Goal: Answer question/provide support

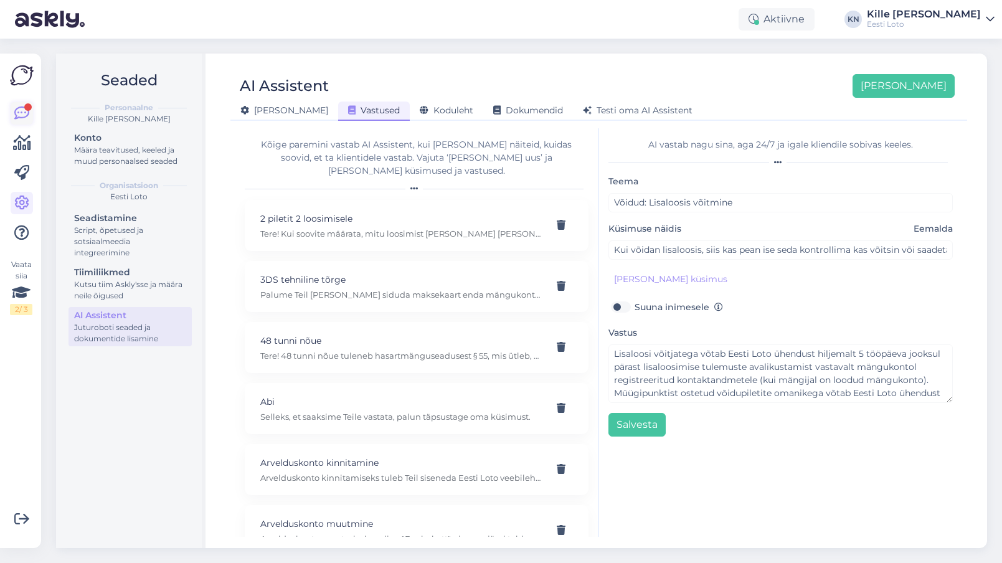
scroll to position [8633, 0]
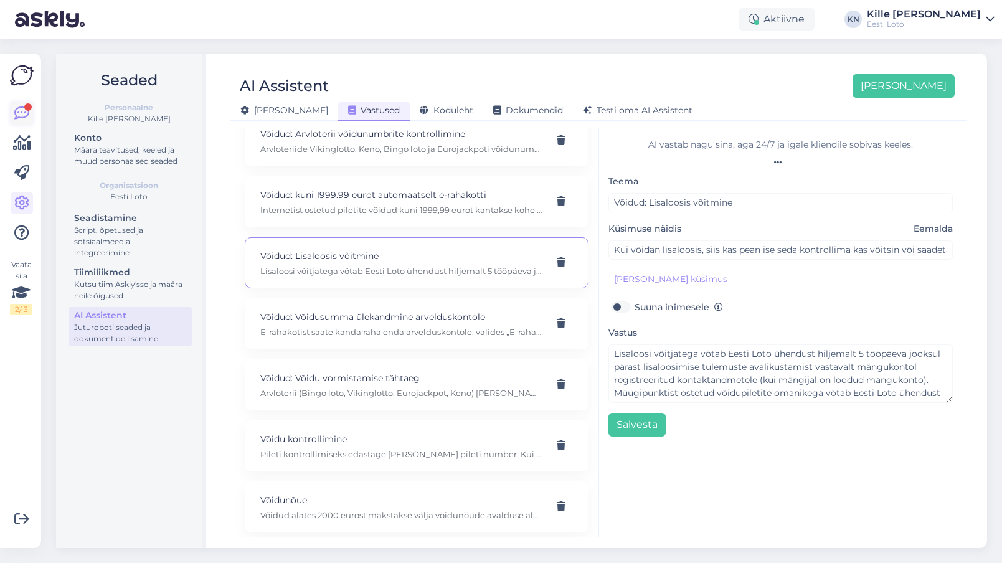
click at [22, 121] on icon at bounding box center [21, 113] width 15 height 15
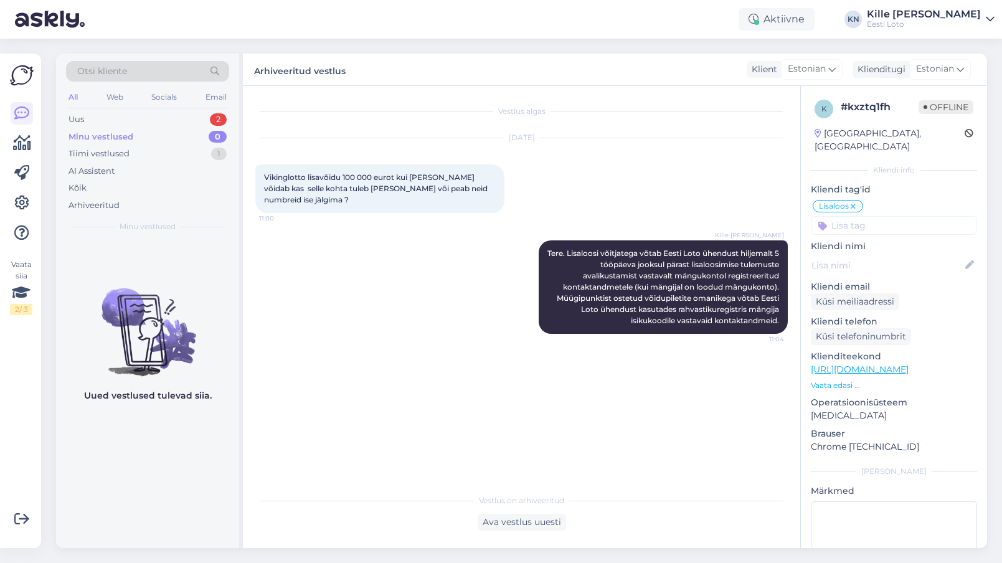
scroll to position [2, 0]
click at [184, 118] on div "Uus 2" at bounding box center [147, 119] width 163 height 17
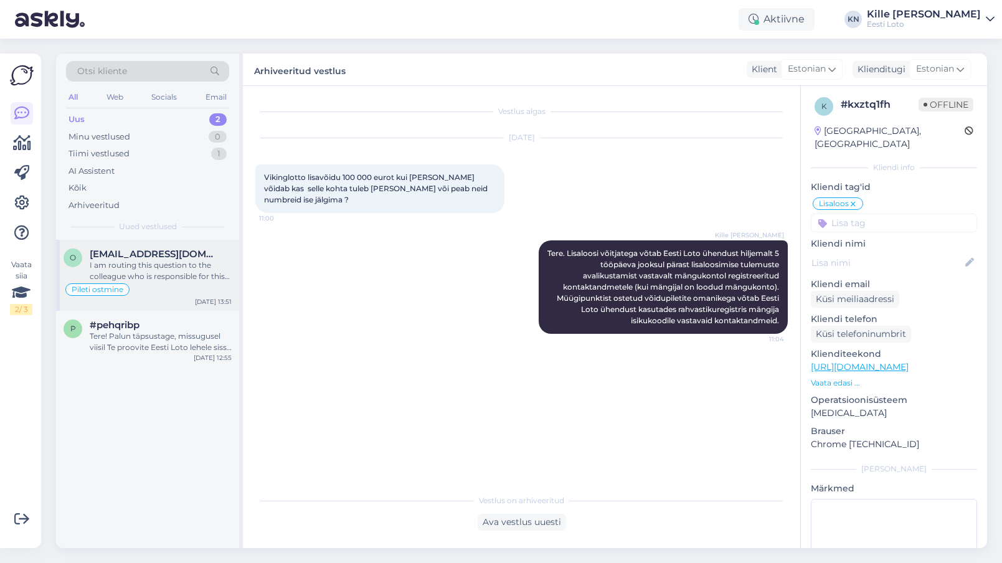
click at [179, 252] on span "[EMAIL_ADDRESS][DOMAIN_NAME]" at bounding box center [155, 254] width 130 height 11
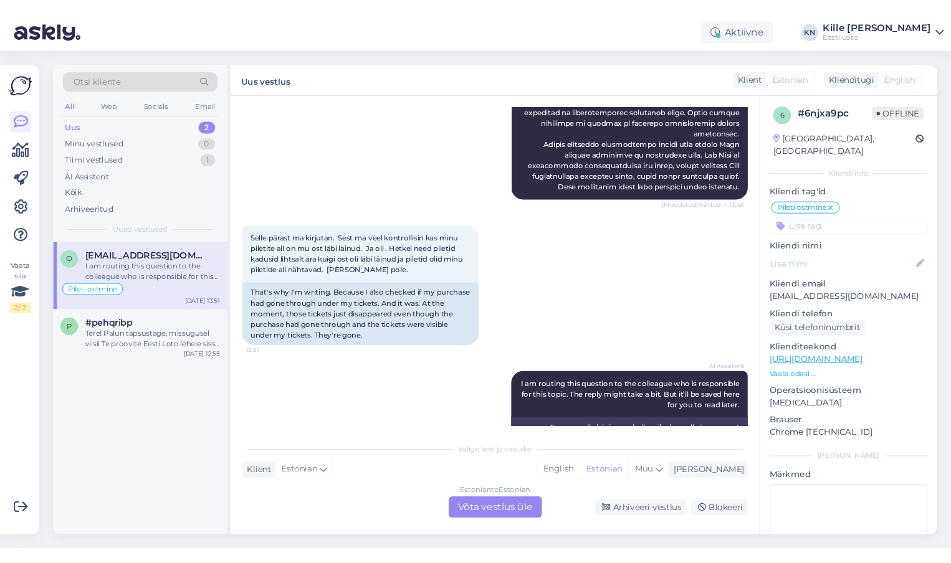
scroll to position [708, 0]
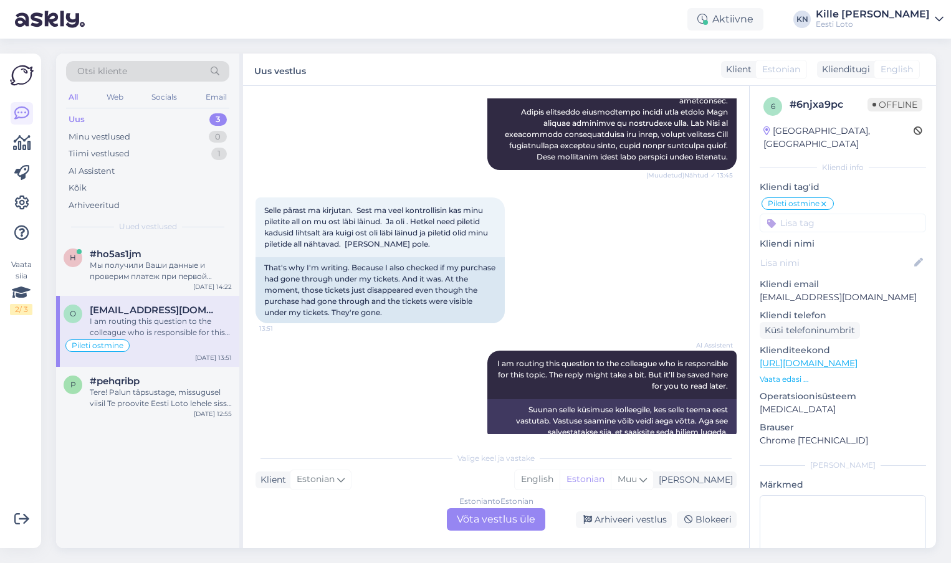
click at [150, 312] on span "[EMAIL_ADDRESS][DOMAIN_NAME]" at bounding box center [155, 310] width 130 height 11
click at [126, 257] on span "#ho5as1jm" at bounding box center [116, 254] width 52 height 11
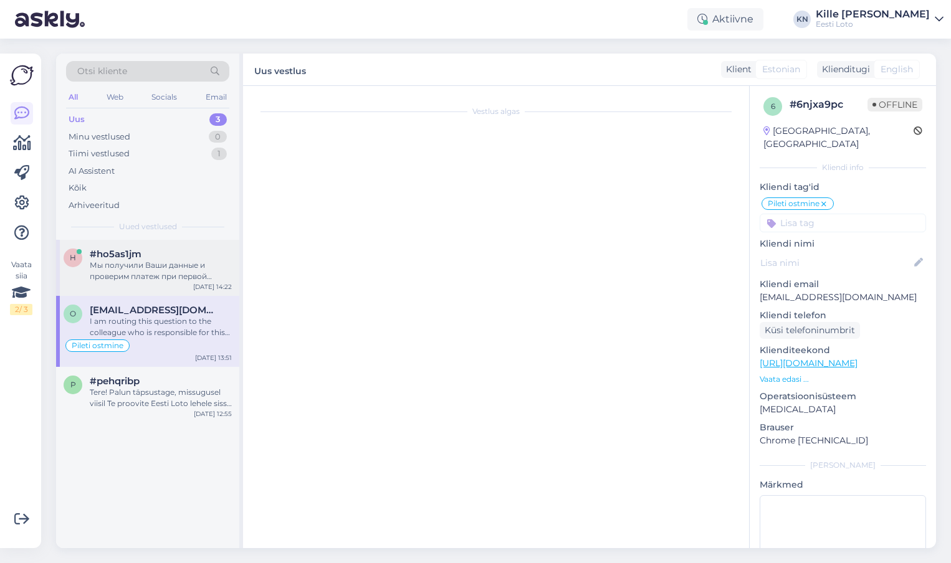
scroll to position [97, 0]
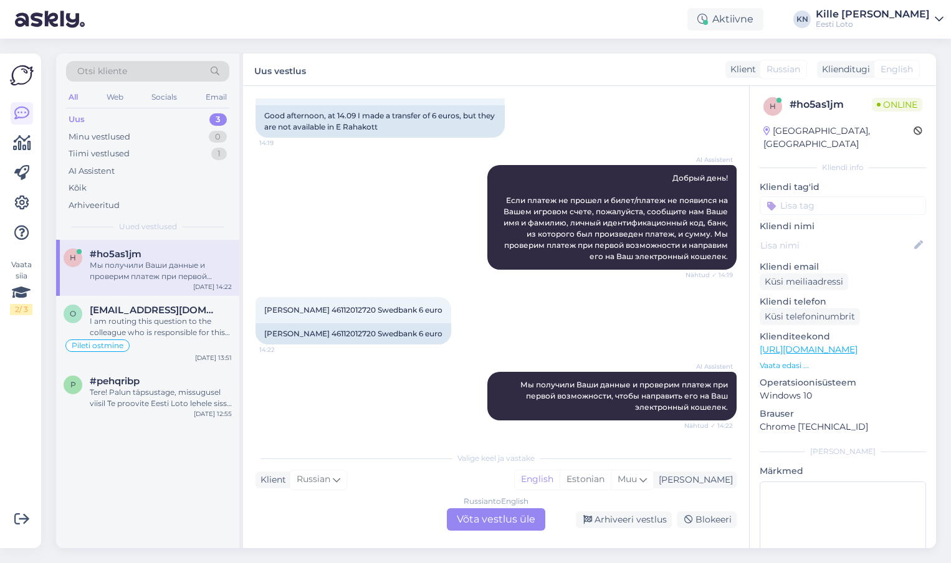
click at [467, 513] on div "Russian to English Võta vestlus üle" at bounding box center [496, 519] width 98 height 22
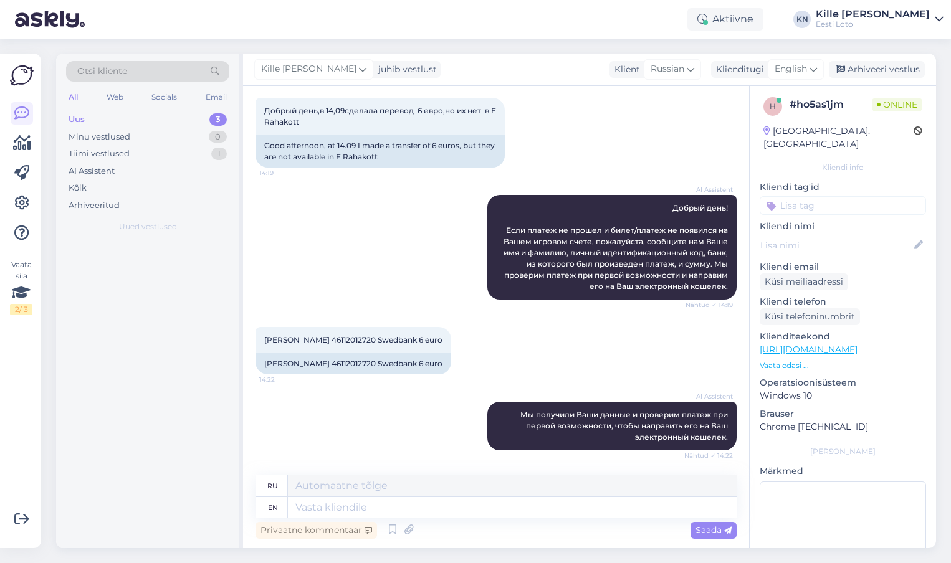
scroll to position [67, 0]
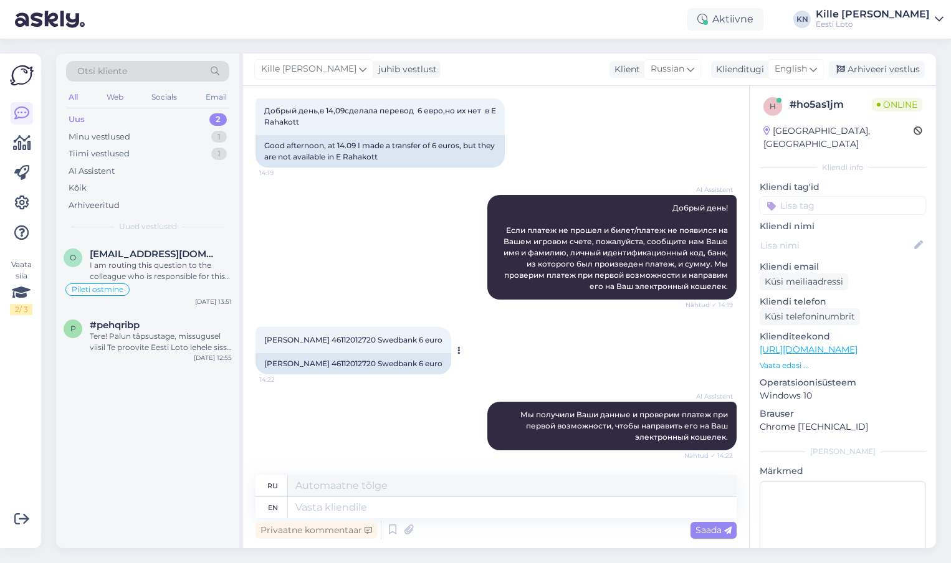
click at [303, 368] on div "[PERSON_NAME] 46112012720 Swedbank 6 euro" at bounding box center [353, 363] width 196 height 21
copy div "[PERSON_NAME]"
click at [401, 504] on textarea at bounding box center [512, 507] width 449 height 21
click at [354, 508] on textarea at bounding box center [512, 507] width 449 height 21
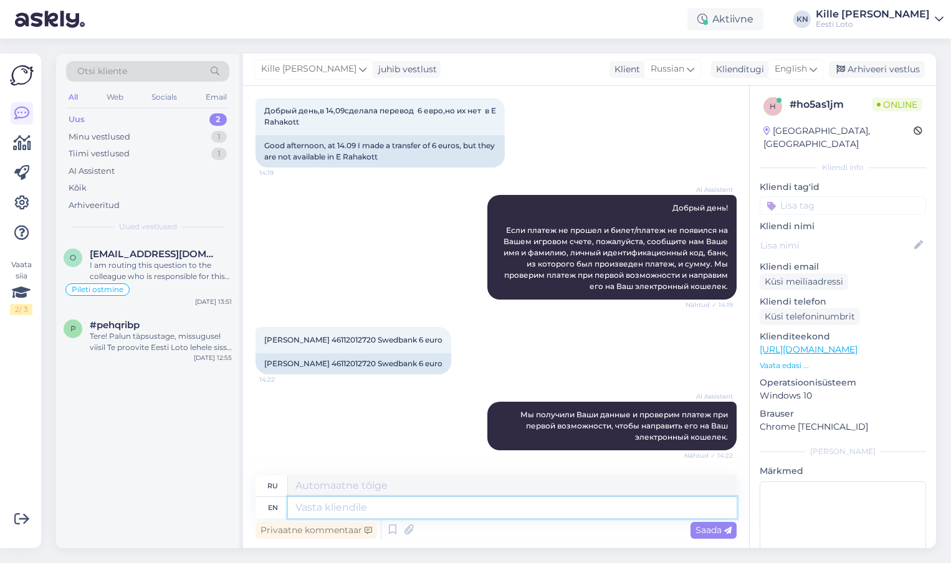
paste textarea "Kahjuks Teie sissemakse ebaõnnestus tehnilise [PERSON_NAME] tõttu. Kontrollisim…"
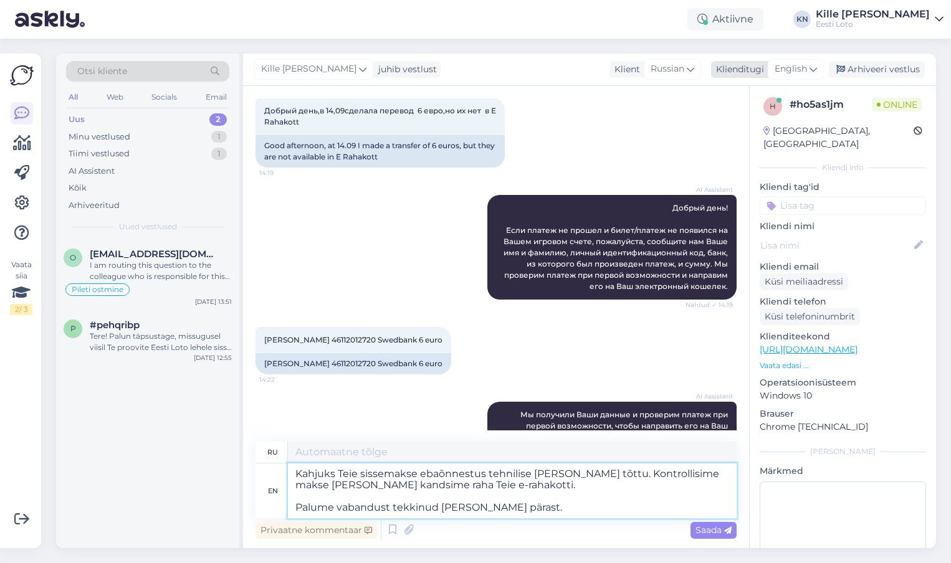
type textarea "Kahjuks Teie sissemakse ebaõnnestus tehnilise [PERSON_NAME] tõttu. Kontrollisim…"
click at [789, 65] on span "English" at bounding box center [790, 69] width 32 height 14
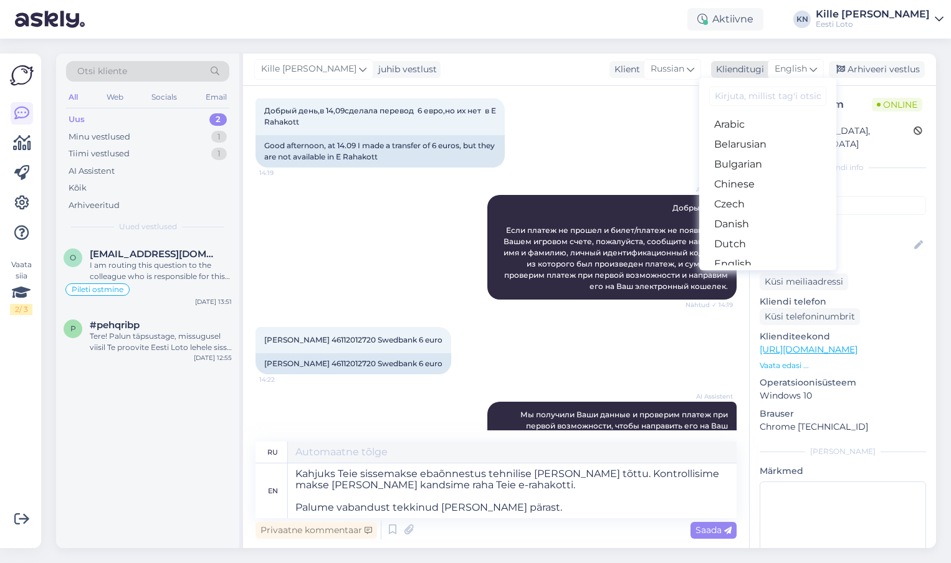
type textarea "Kahjuks Teie sissemakse ebaõnnestus tehnilise [PERSON_NAME] tõttu. Контролируйт…"
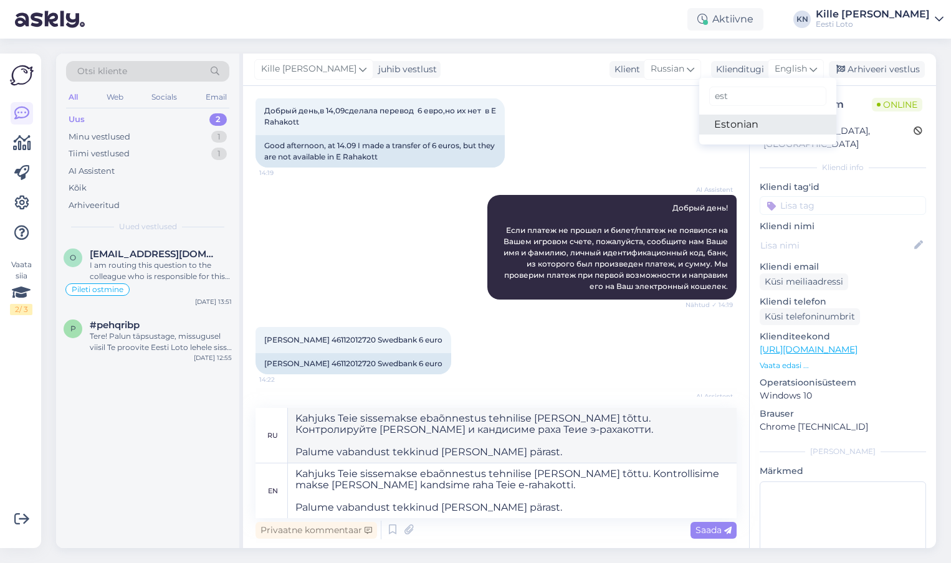
type input "est"
click at [751, 131] on link "Estonian" at bounding box center [767, 125] width 137 height 20
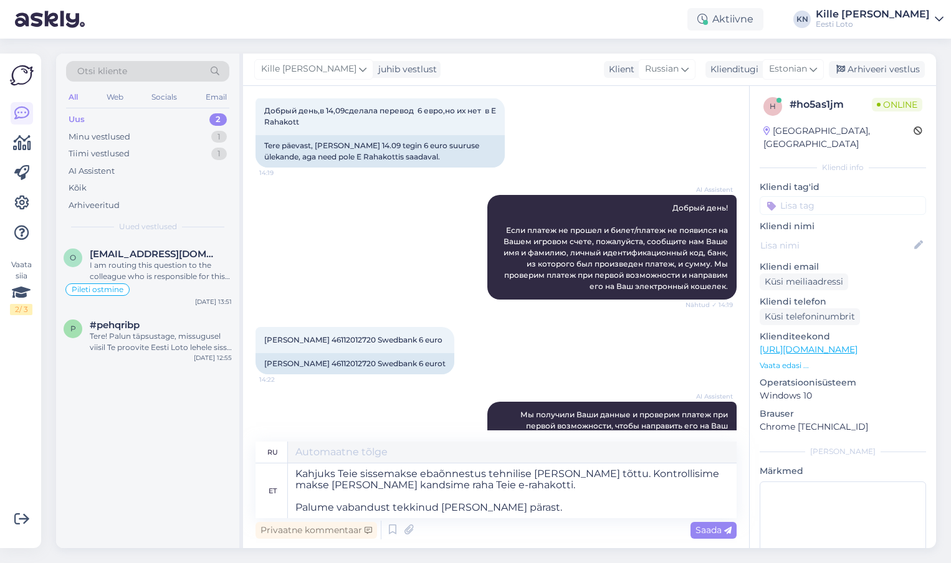
type textarea "К сожалению, ваш депозит не был зачислен из-за технической ошибки. Мы проверили…"
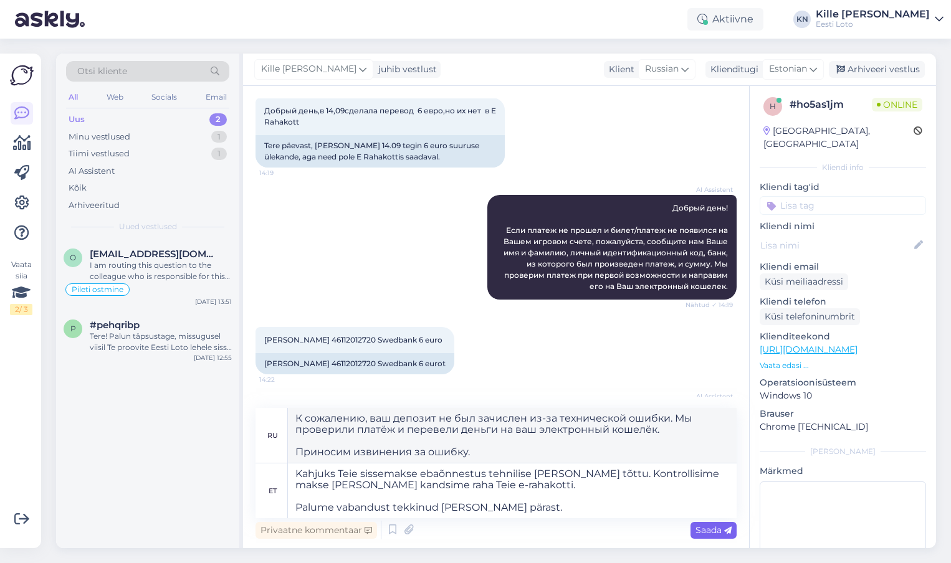
click at [702, 536] on div "Saada" at bounding box center [713, 530] width 46 height 17
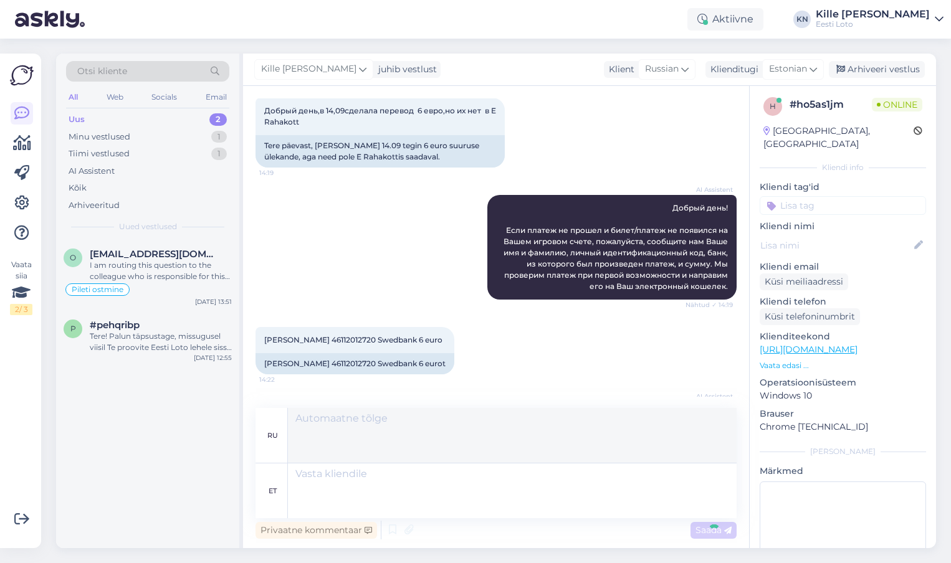
scroll to position [220, 0]
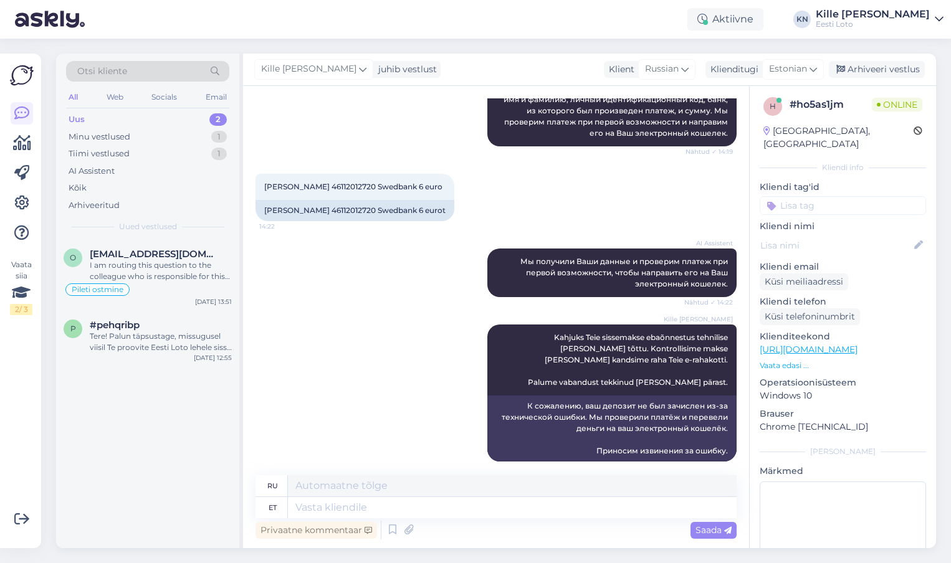
click at [798, 196] on input at bounding box center [842, 205] width 166 height 19
type input "e-ra"
click at [827, 234] on div "E-rahakott" at bounding box center [842, 240] width 53 height 12
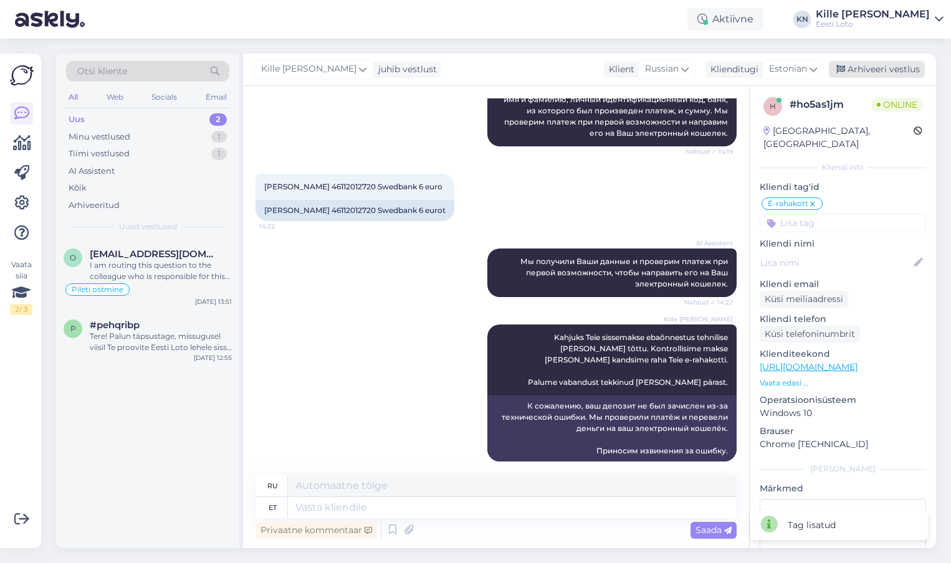
click at [862, 70] on div "Arhiveeri vestlus" at bounding box center [877, 69] width 96 height 17
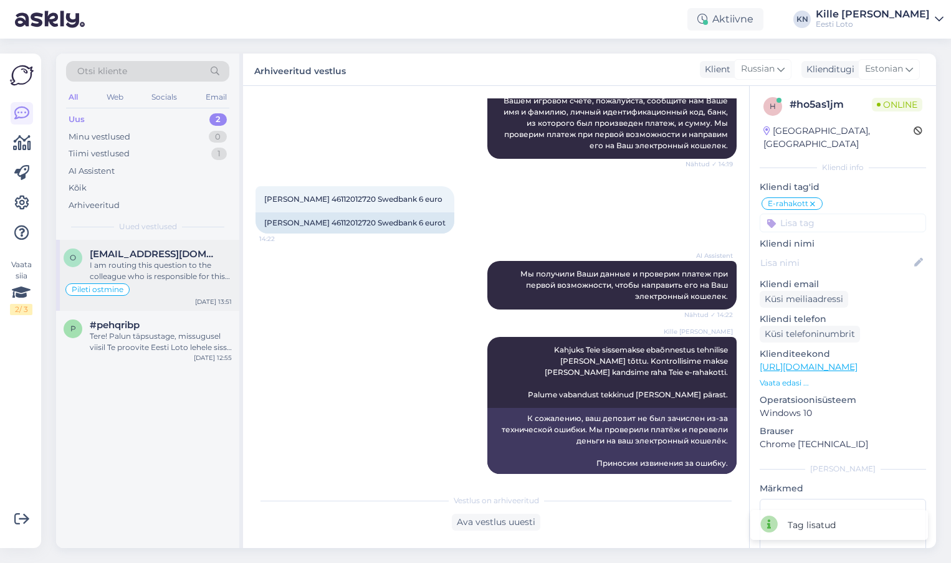
click at [158, 287] on div "Pileti ostmine" at bounding box center [148, 289] width 168 height 15
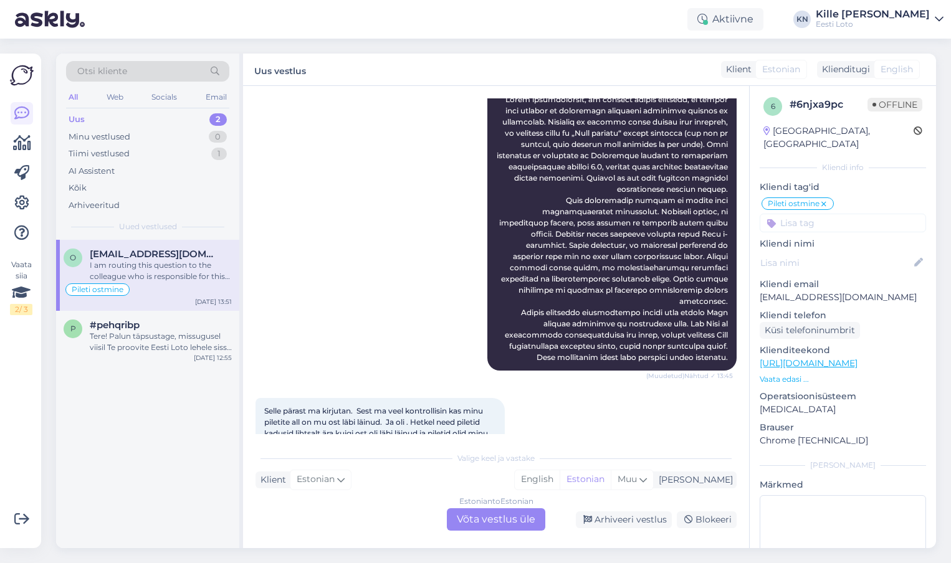
scroll to position [708, 0]
